Goal: Browse casually: Explore the website without a specific task or goal

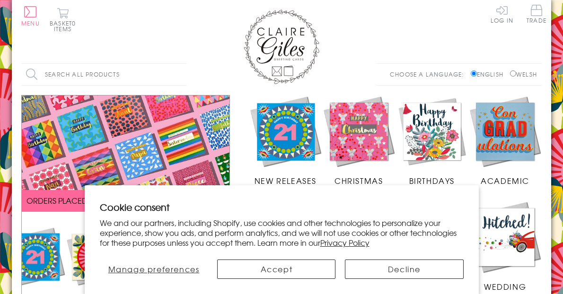
scroll to position [275, 0]
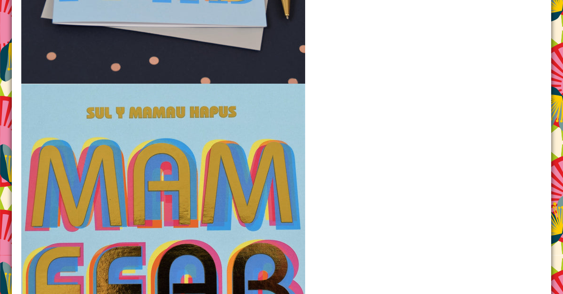
scroll to position [1178, 0]
